Goal: Transaction & Acquisition: Purchase product/service

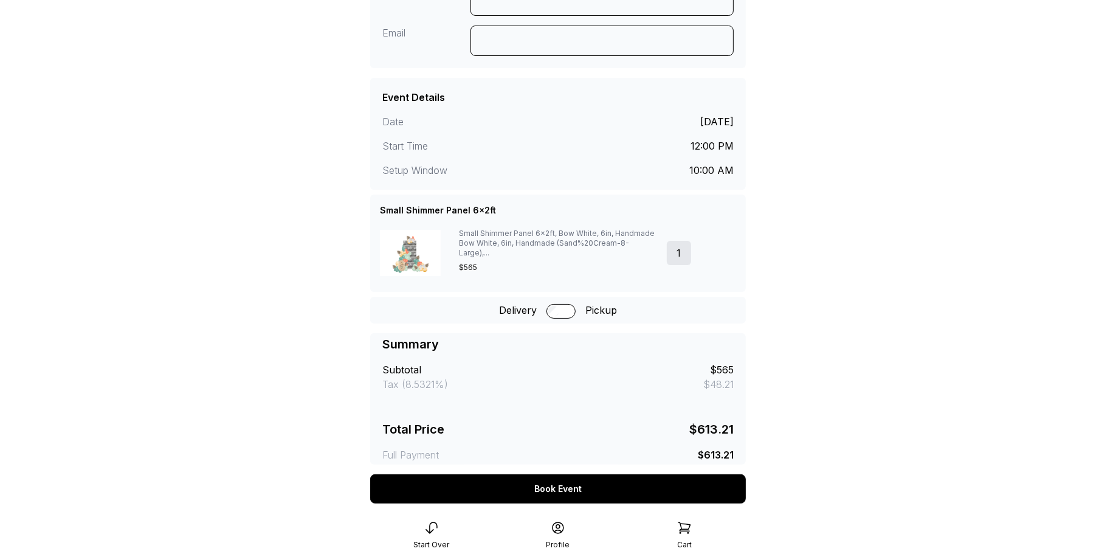
scroll to position [146, 0]
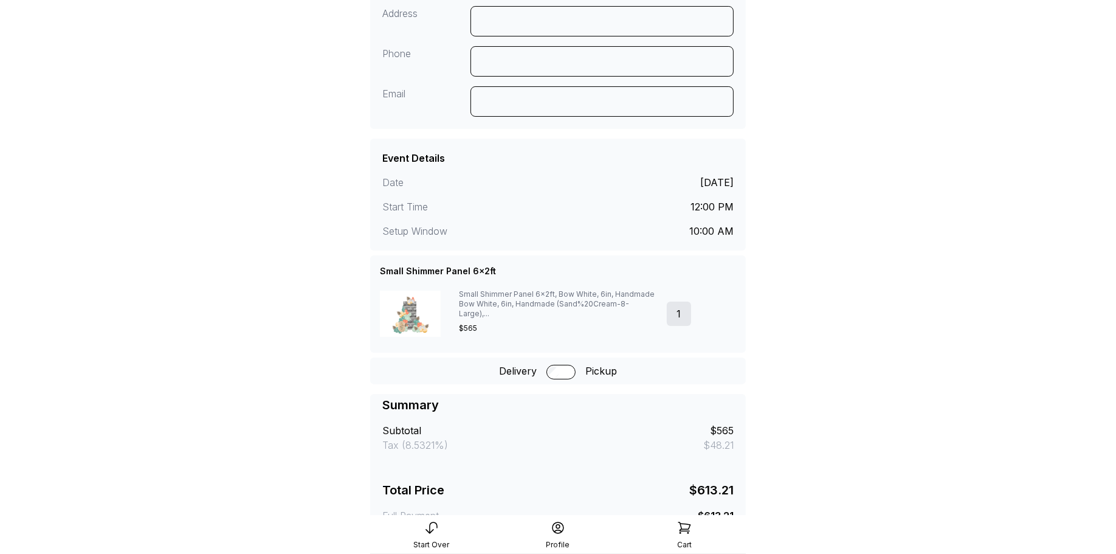
click at [682, 523] on icon at bounding box center [684, 527] width 12 height 11
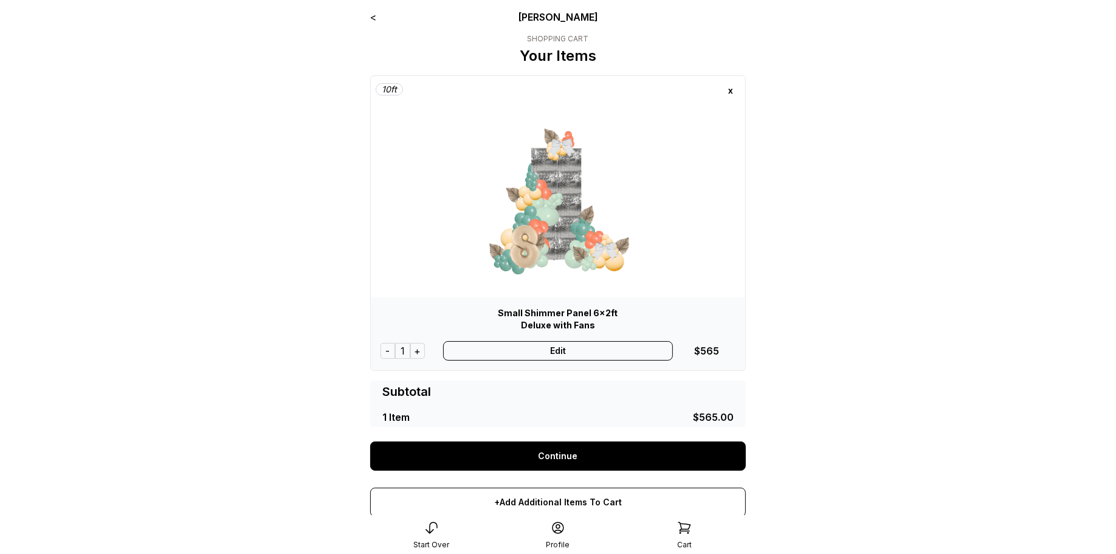
click at [567, 356] on div "Edit" at bounding box center [558, 350] width 230 height 19
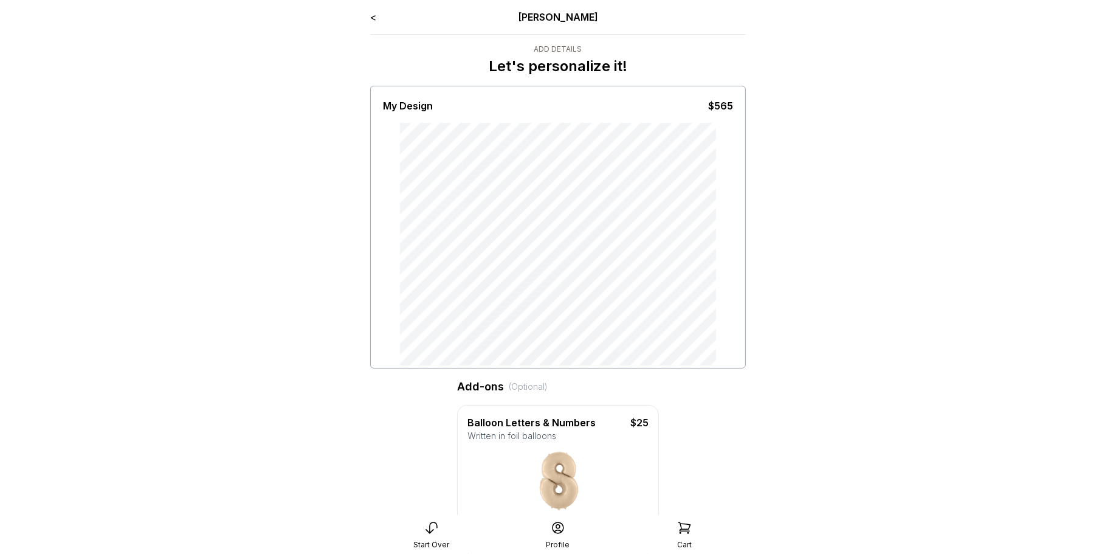
click at [374, 19] on link "<" at bounding box center [373, 17] width 6 height 12
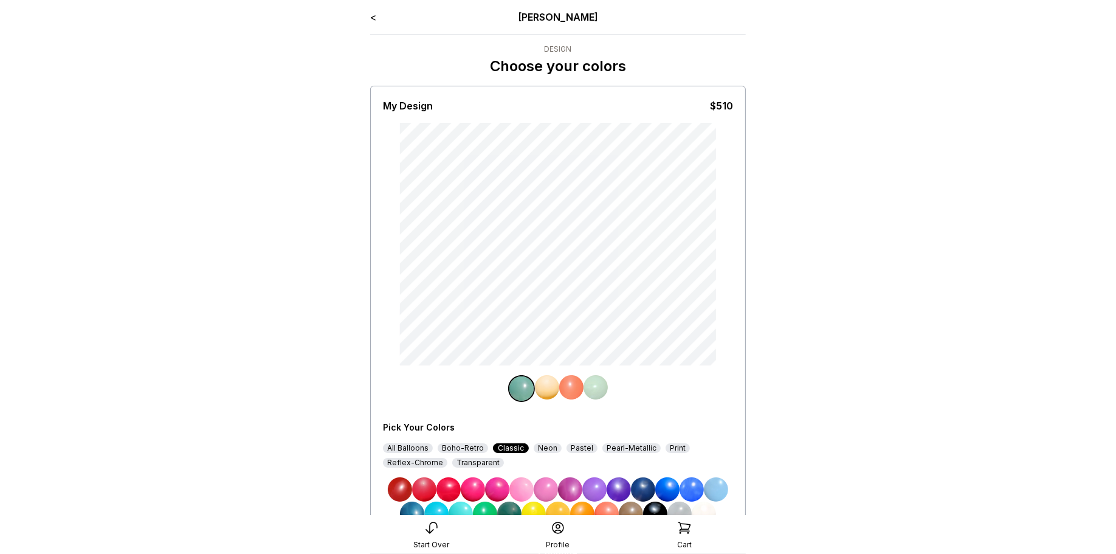
click at [376, 18] on link "<" at bounding box center [373, 17] width 6 height 12
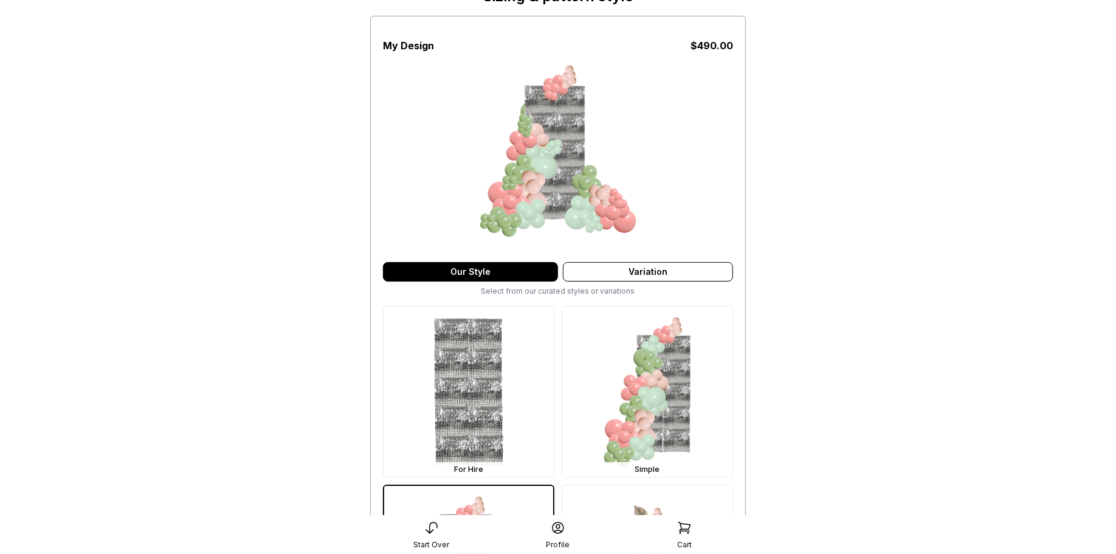
scroll to position [70, 0]
click at [481, 396] on img at bounding box center [468, 391] width 170 height 170
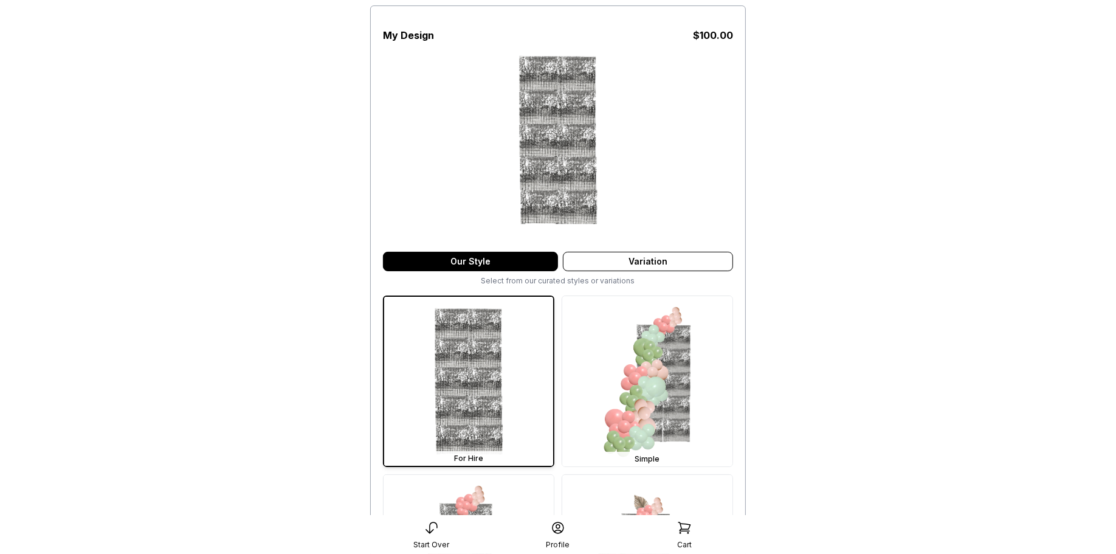
scroll to position [111, 0]
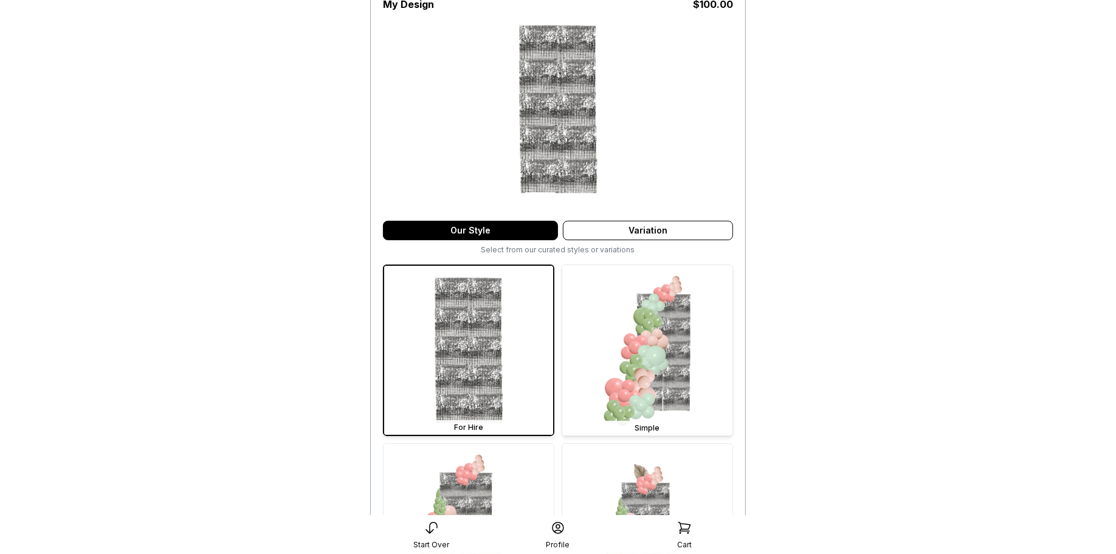
click at [657, 350] on img at bounding box center [647, 350] width 170 height 170
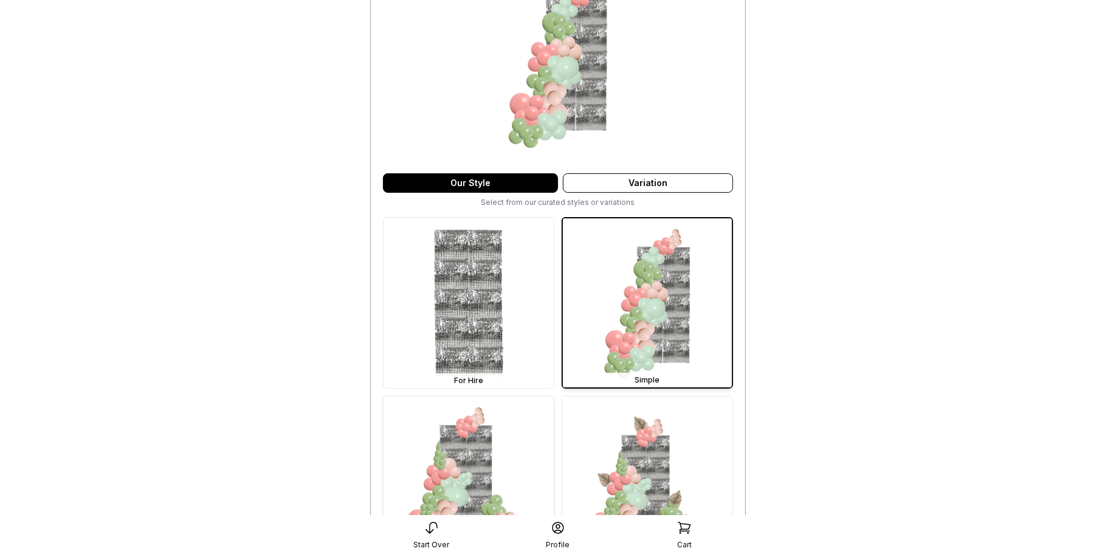
click at [522, 452] on img at bounding box center [468, 481] width 170 height 170
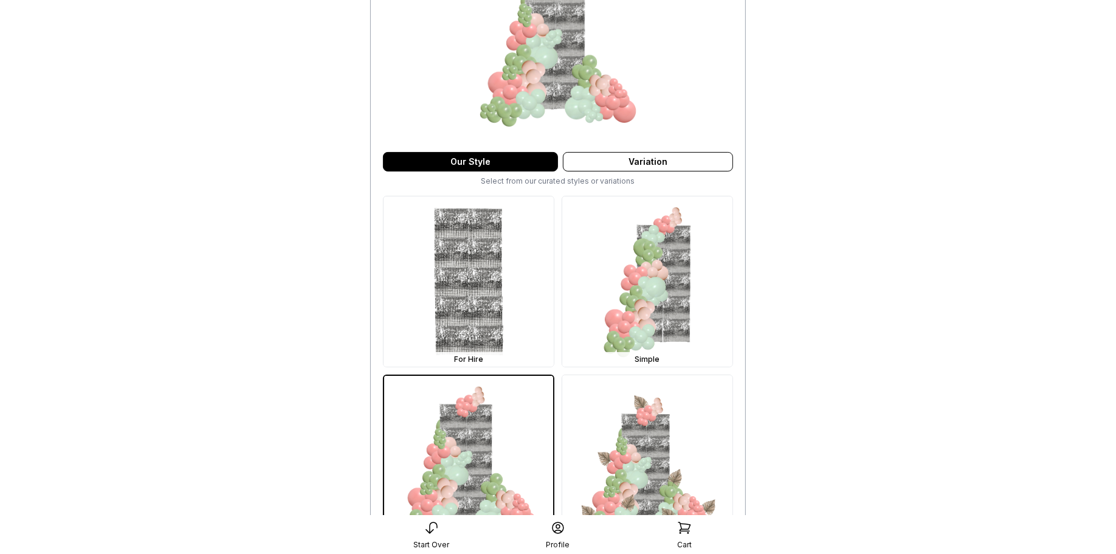
scroll to position [290, 0]
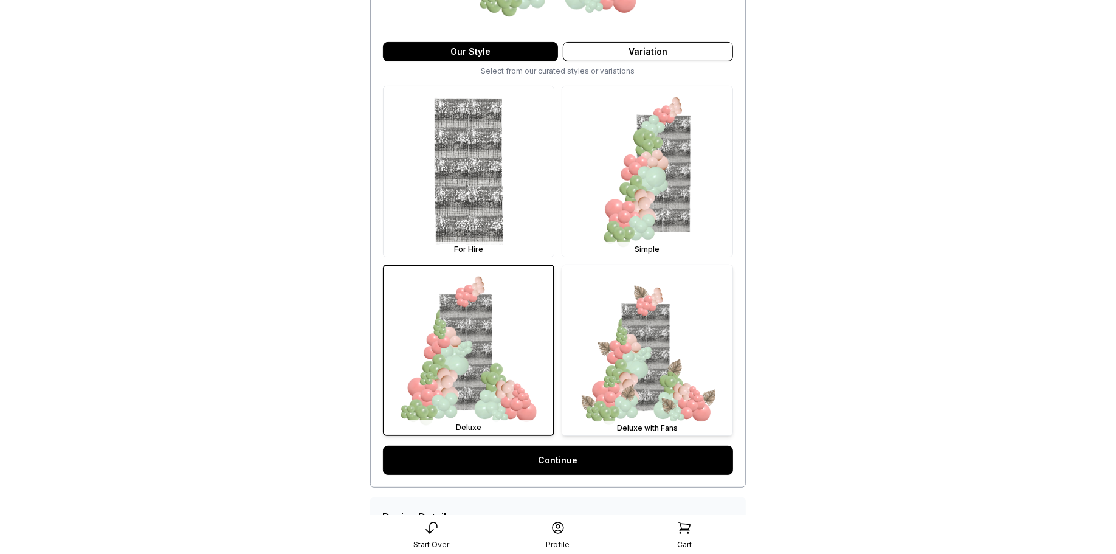
click at [664, 358] on img at bounding box center [647, 350] width 170 height 170
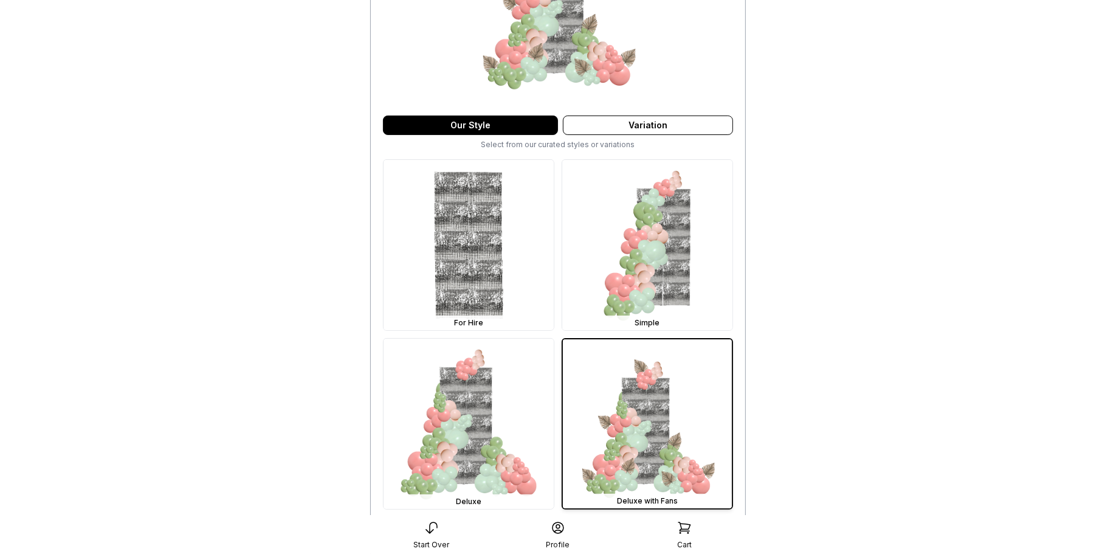
scroll to position [274, 0]
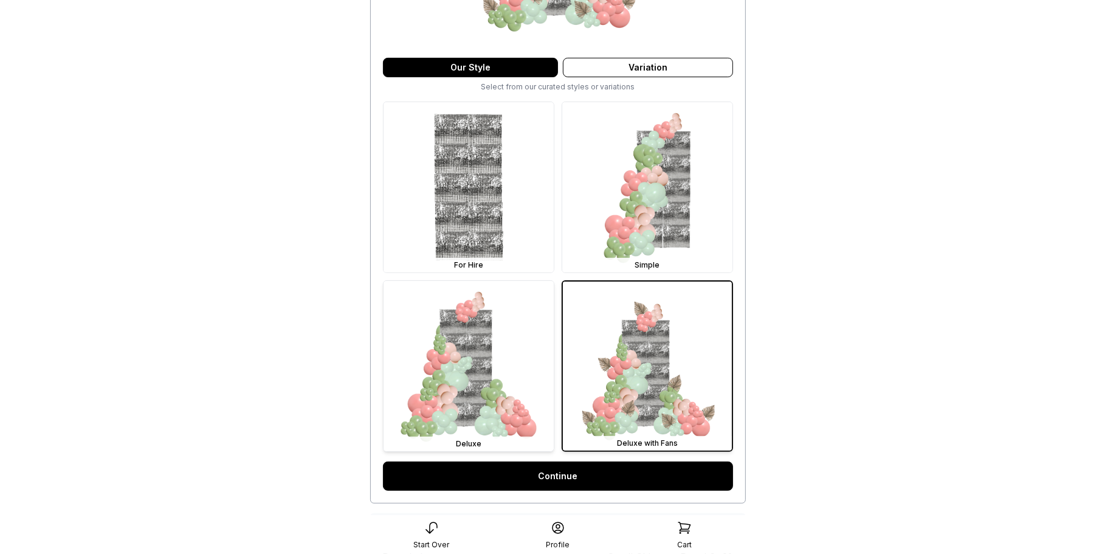
click at [452, 376] on img at bounding box center [468, 366] width 170 height 170
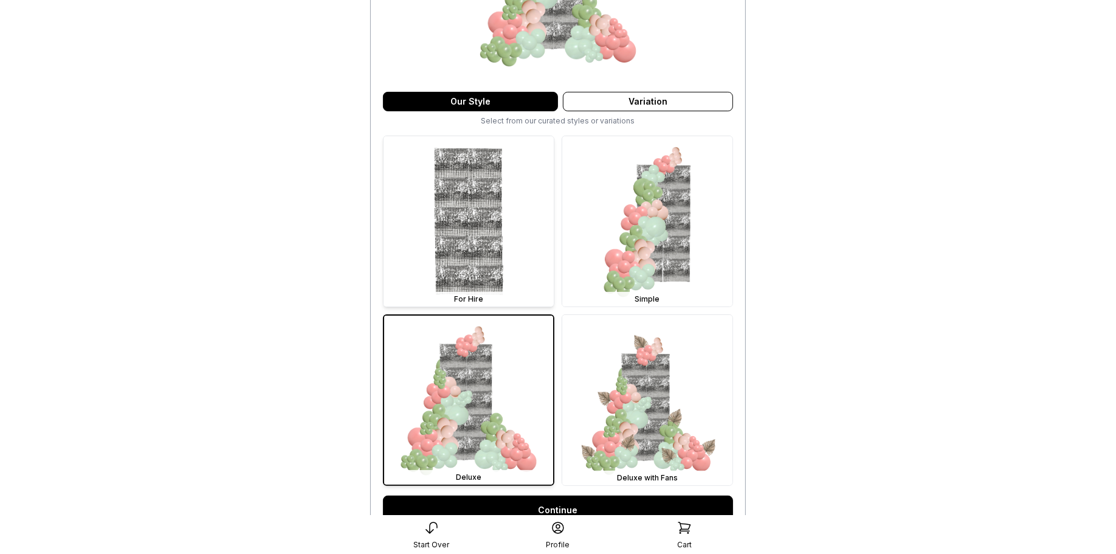
scroll to position [366, 0]
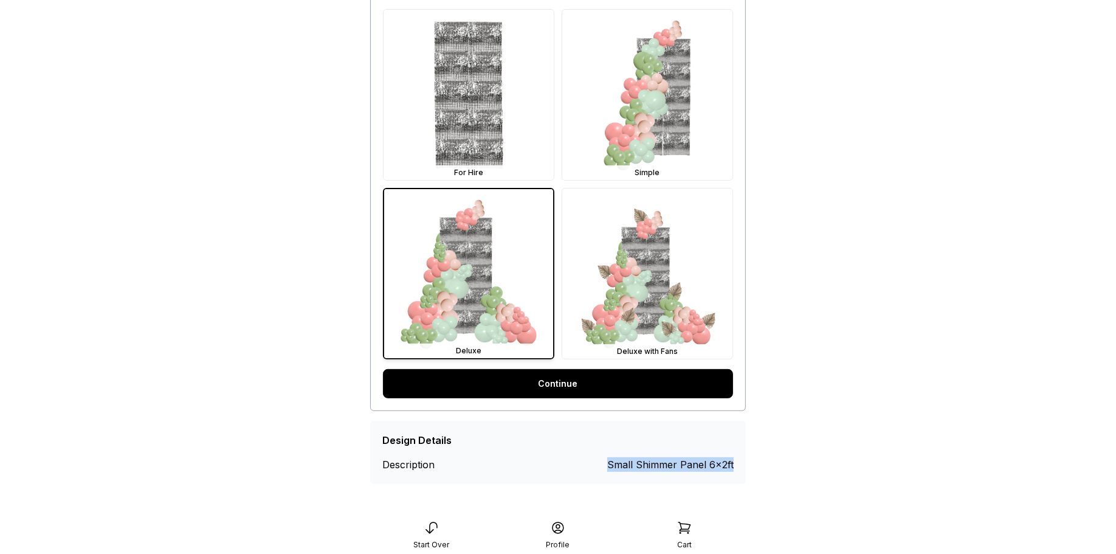
drag, startPoint x: 610, startPoint y: 463, endPoint x: 735, endPoint y: 469, distance: 125.3
click at [735, 469] on div "Design Details Description Small Shimmer Panel 6x2ft" at bounding box center [558, 452] width 376 height 63
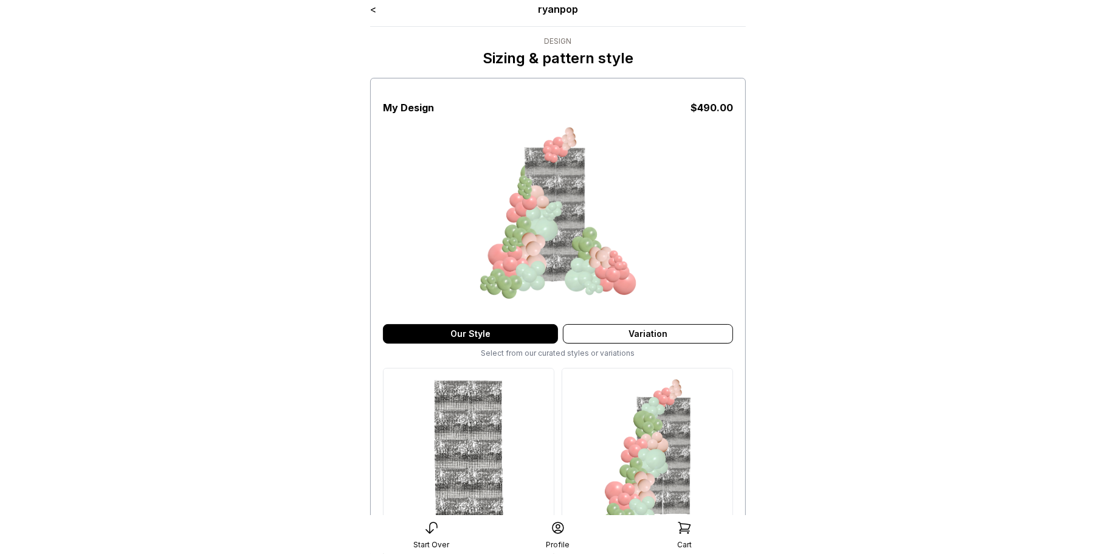
scroll to position [0, 0]
